Goal: Task Accomplishment & Management: Manage account settings

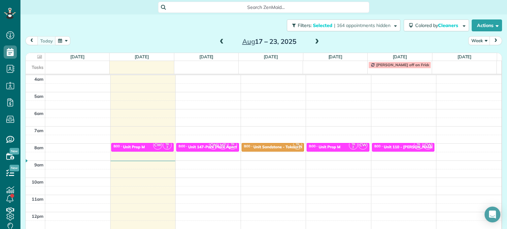
click at [211, 111] on div "4am 5am 6am 7am 8am 9am 10am 11am 12pm 1pm 2pm 3pm 4pm 5pm CW TR 2 8:00 - 8:30 …" at bounding box center [263, 195] width 475 height 240
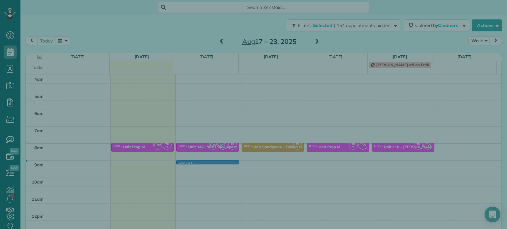
scroll to position [51, 0]
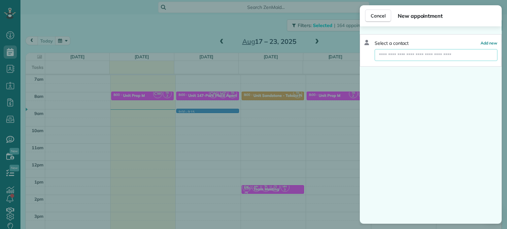
click at [428, 58] on input "text" at bounding box center [435, 55] width 123 height 12
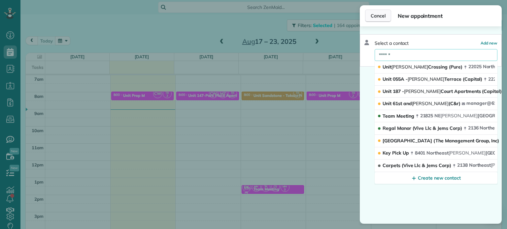
type input "******"
click at [384, 20] on button "Cancel" at bounding box center [378, 16] width 26 height 13
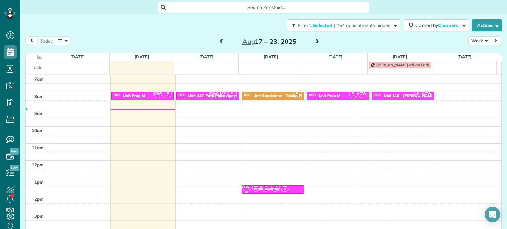
click at [314, 45] on span at bounding box center [316, 42] width 7 height 6
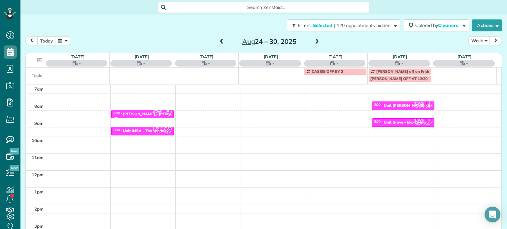
click at [218, 42] on span at bounding box center [221, 42] width 7 height 6
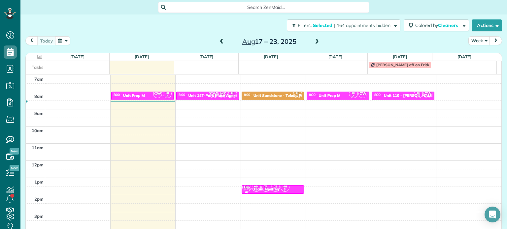
click at [314, 40] on span at bounding box center [316, 42] width 7 height 6
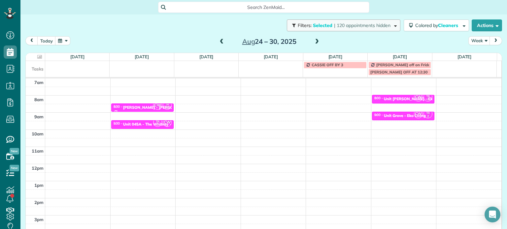
click at [342, 27] on span "| 120 appointments hidden" at bounding box center [362, 25] width 56 height 6
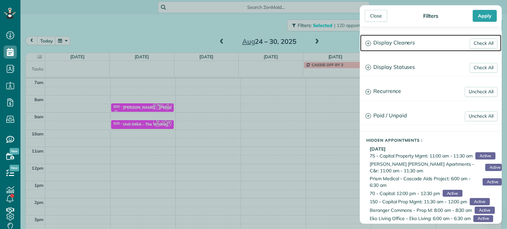
click at [386, 45] on h3 "Display Cleaners" at bounding box center [430, 43] width 141 height 17
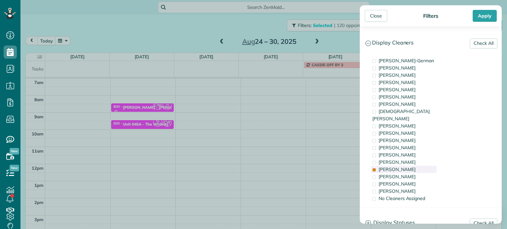
click at [401, 167] on span "Tammi Rue" at bounding box center [396, 170] width 37 height 6
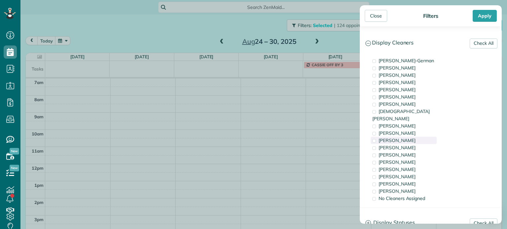
click at [405, 138] on span "Trish Langhorst" at bounding box center [396, 141] width 37 height 6
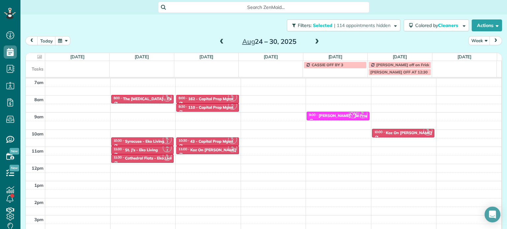
click at [265, 99] on div "Close Filters Apply Check All Display Cleaners Christina Wright-German Brie Kil…" at bounding box center [253, 114] width 507 height 229
click at [265, 99] on div "4am 5am 6am 7am 8am 9am 10am 11am 12pm 1pm 2pm 3pm 4pm 5pm TL 2 8:00 - 8:30 The…" at bounding box center [263, 147] width 475 height 240
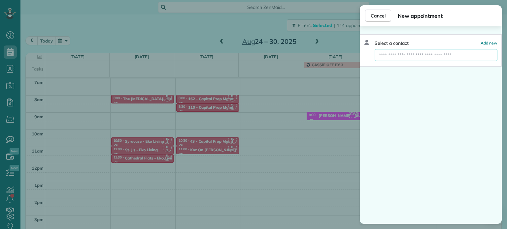
click at [416, 56] on input "text" at bounding box center [435, 55] width 123 height 12
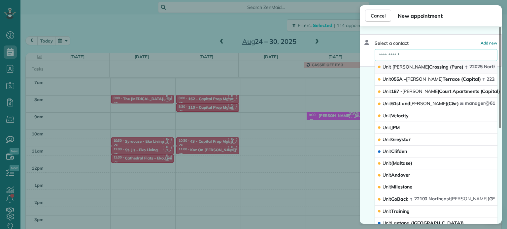
type input "**********"
click at [409, 67] on span "Unit Halsey Crossing (Pure)" at bounding box center [422, 67] width 81 height 6
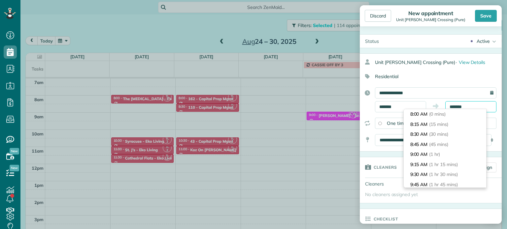
click at [450, 103] on input "*******" at bounding box center [470, 106] width 51 height 11
type input "*******"
click at [451, 135] on li "8:30 AM (30 mins)" at bounding box center [444, 134] width 82 height 10
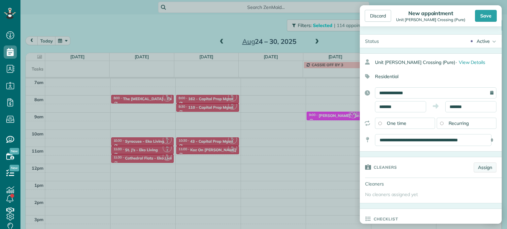
click at [488, 167] on link "Assign" at bounding box center [484, 168] width 23 height 10
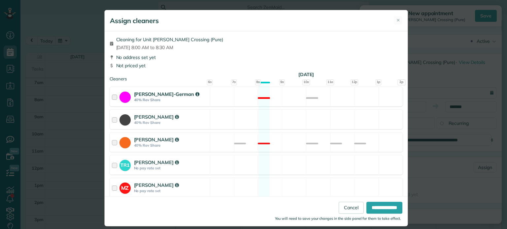
click at [280, 102] on div "Christina Wright-German 40% Rev Share Not available" at bounding box center [256, 96] width 293 height 19
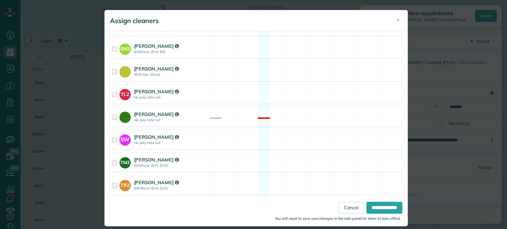
scroll to position [197, 0]
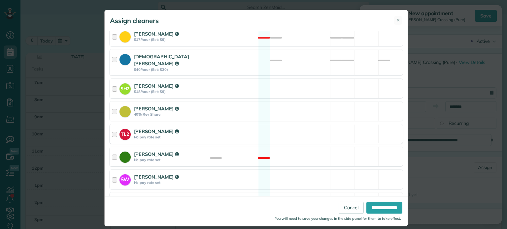
click at [302, 130] on div "TL2 Trish Langhorst No pay rate set Available" at bounding box center [256, 133] width 293 height 19
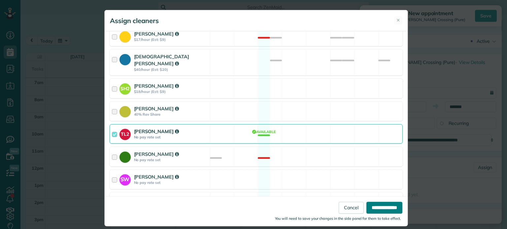
click at [372, 213] on input "**********" at bounding box center [384, 208] width 36 height 12
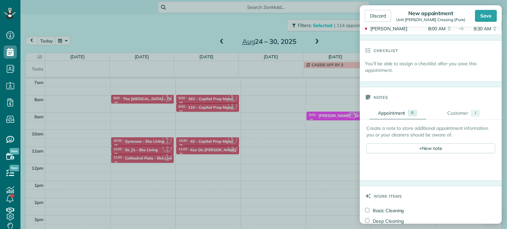
scroll to position [198, 0]
click at [426, 150] on div "+ New note" at bounding box center [430, 148] width 129 height 10
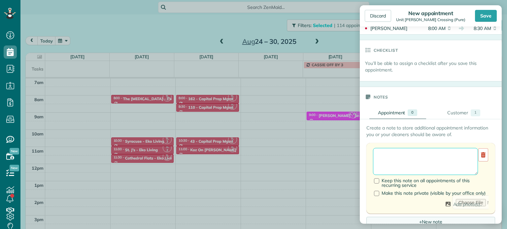
click at [431, 157] on textarea at bounding box center [425, 161] width 105 height 27
paste textarea "**********"
click at [417, 152] on textarea "**********" at bounding box center [423, 161] width 100 height 27
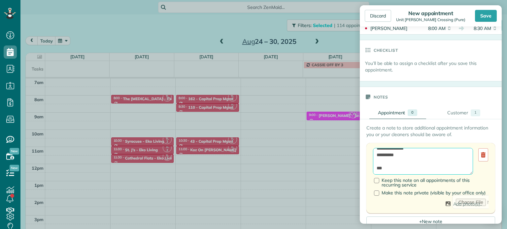
paste textarea "**********"
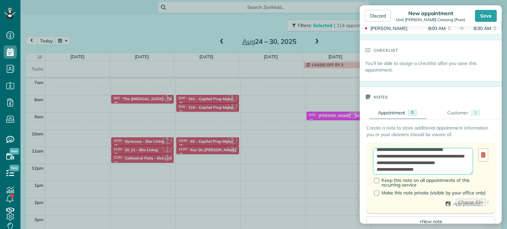
scroll to position [0, 0]
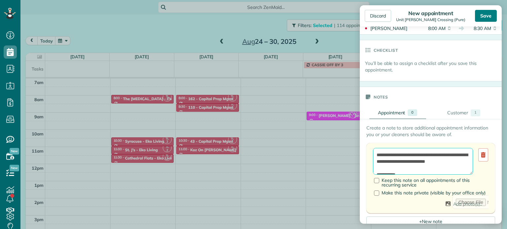
type textarea "**********"
click at [488, 16] on div "Save" at bounding box center [486, 16] width 22 height 12
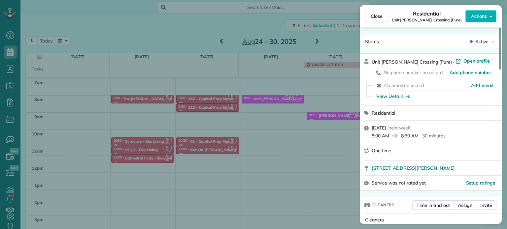
click at [262, 22] on div "Close Residential Unit Halsey Crossing (Pure) Actions Status Active Unit Halsey…" at bounding box center [253, 114] width 507 height 229
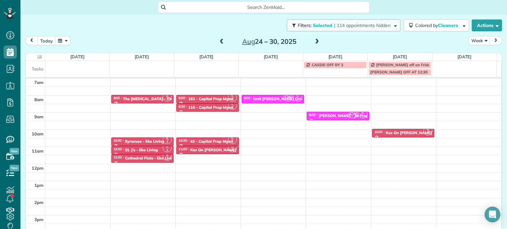
click at [334, 26] on span "| 114 appointments hidden" at bounding box center [362, 25] width 56 height 6
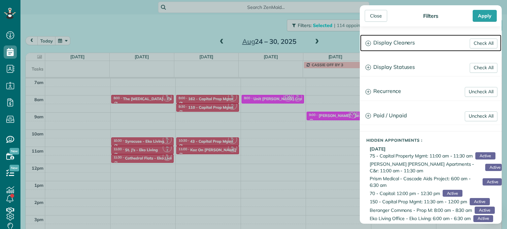
click at [416, 44] on h3 "Display Cleaners" at bounding box center [430, 43] width 141 height 17
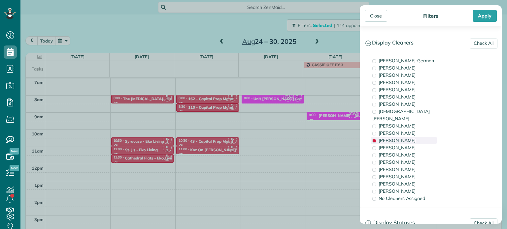
click at [393, 138] on span "Trish Langhorst" at bounding box center [396, 141] width 37 height 6
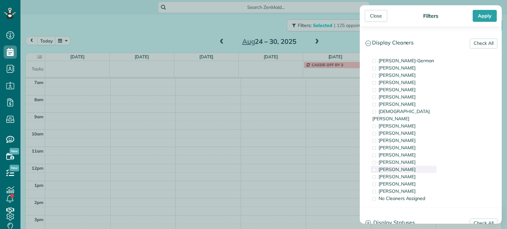
click at [405, 166] on div "Tammi Rue" at bounding box center [403, 169] width 66 height 7
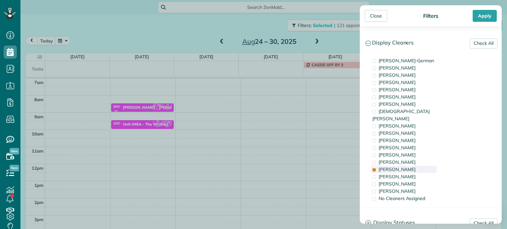
click at [405, 166] on div "Tammi Rue" at bounding box center [403, 169] width 66 height 7
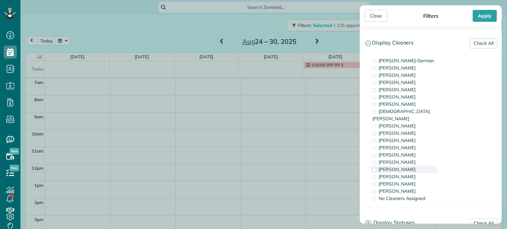
click at [405, 166] on div "Tammi Rue" at bounding box center [403, 169] width 66 height 7
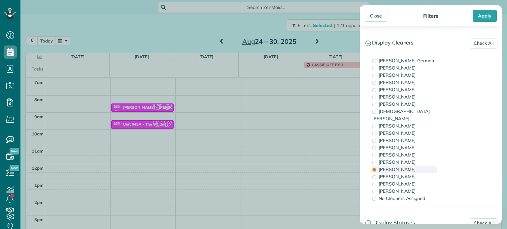
click at [405, 166] on div "Tammi Rue" at bounding box center [403, 169] width 66 height 7
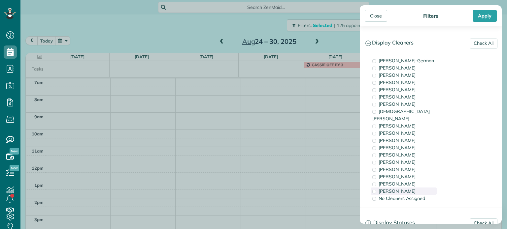
click at [401, 188] on div "Laura Chavez" at bounding box center [403, 191] width 66 height 7
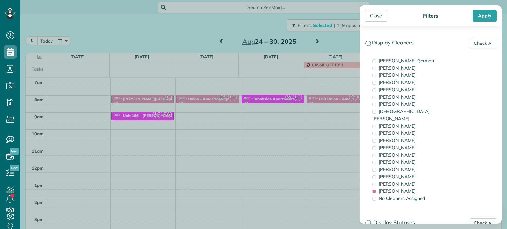
click at [193, 136] on div "Close Filters Apply Check All Display Cleaners Christina Wright-German Brie Kil…" at bounding box center [253, 114] width 507 height 229
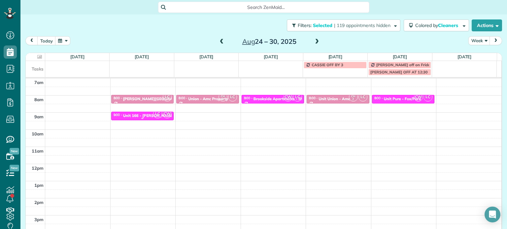
click at [153, 114] on div "LC CW" at bounding box center [162, 114] width 19 height 10
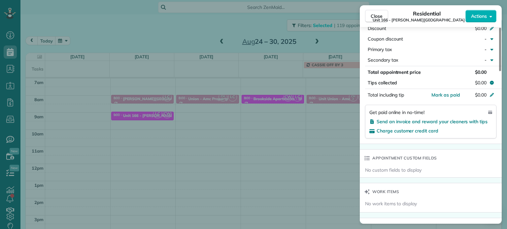
scroll to position [532, 0]
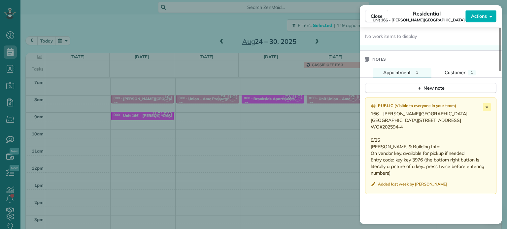
click at [150, 115] on div "Close Residential Unit 166 - Overton Place (Capital) Actions Status Active Unit…" at bounding box center [253, 114] width 507 height 229
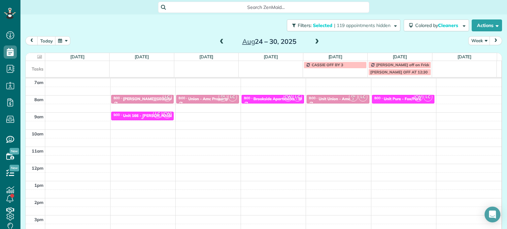
click at [154, 117] on span "LC" at bounding box center [157, 114] width 9 height 9
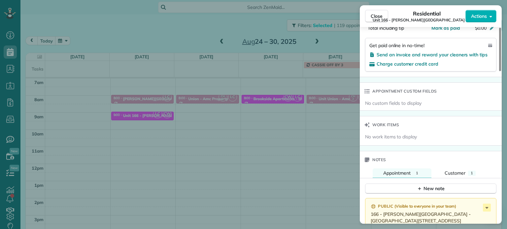
scroll to position [565, 0]
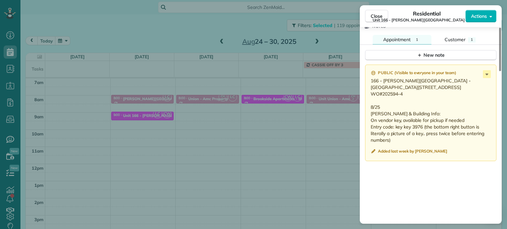
click at [271, 115] on div "Close Residential Unit 166 - Overton Place (Capital) Actions Status Active Unit…" at bounding box center [253, 114] width 507 height 229
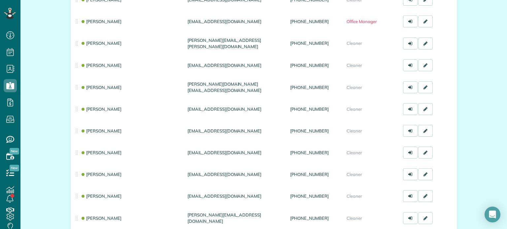
scroll to position [328, 0]
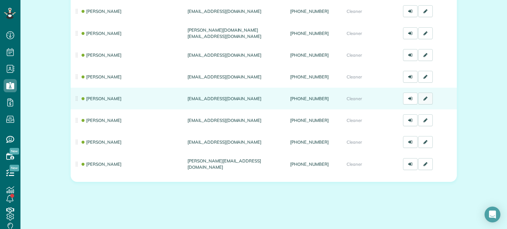
click at [423, 97] on icon at bounding box center [425, 98] width 4 height 5
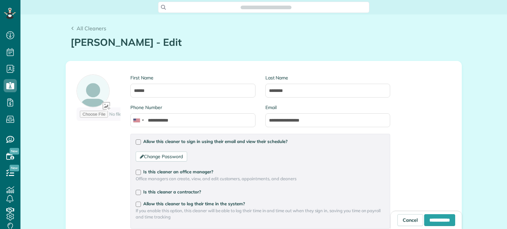
scroll to position [229, 20]
click at [136, 143] on div at bounding box center [138, 142] width 5 height 5
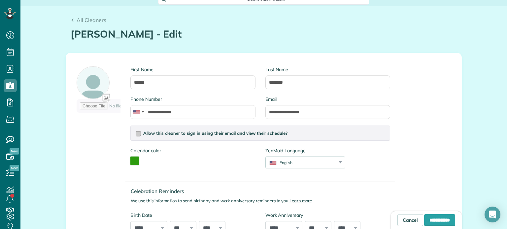
scroll to position [33, 0]
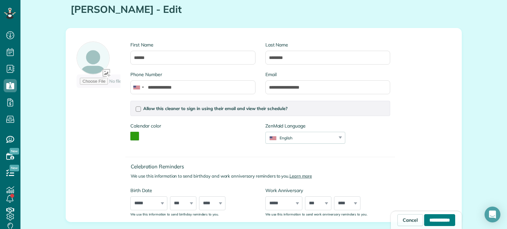
click at [430, 219] on input "**********" at bounding box center [439, 220] width 31 height 12
type input "**********"
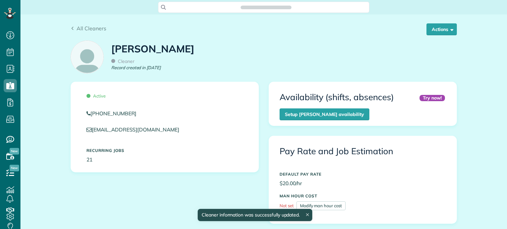
scroll to position [3, 3]
click at [442, 27] on button "Actions" at bounding box center [441, 29] width 30 height 12
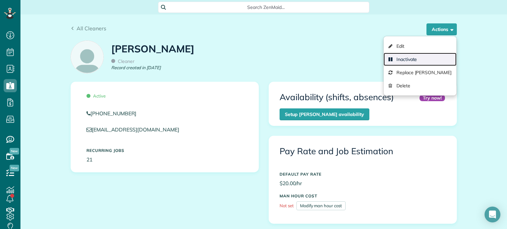
click at [421, 60] on link "Inactivate" at bounding box center [419, 59] width 73 height 13
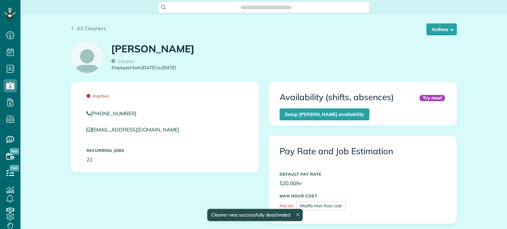
scroll to position [3, 3]
